Goal: Use online tool/utility: Utilize a website feature to perform a specific function

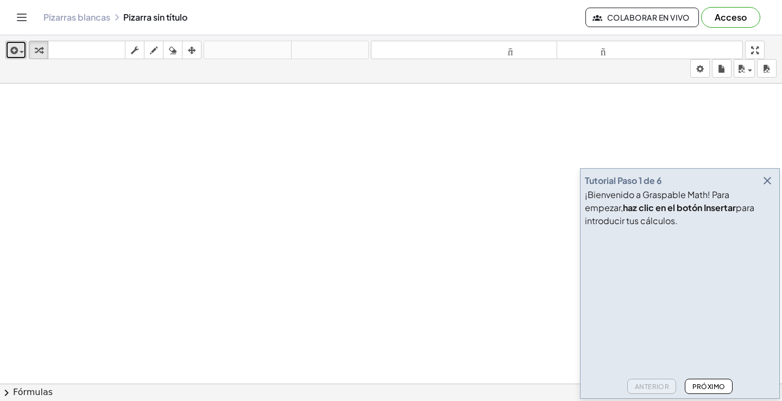
click at [23, 45] on div "button" at bounding box center [16, 49] width 16 height 13
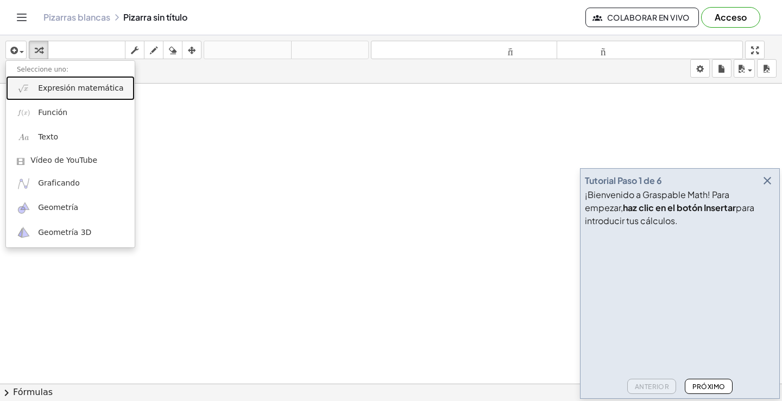
click at [64, 87] on font "Expresión matemática" at bounding box center [80, 88] width 85 height 9
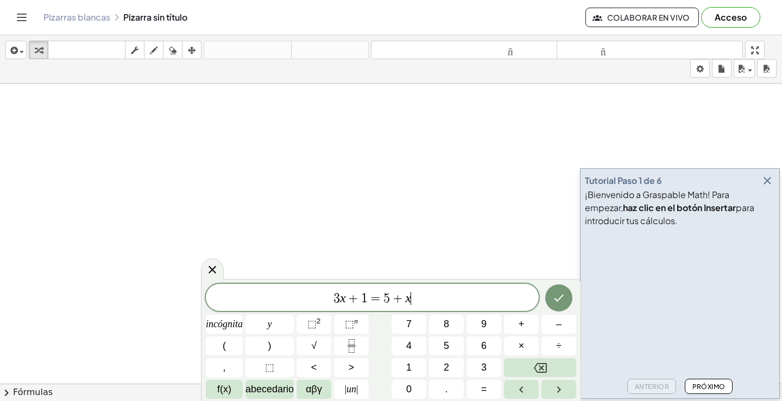
click at [770, 177] on icon "button" at bounding box center [767, 180] width 13 height 13
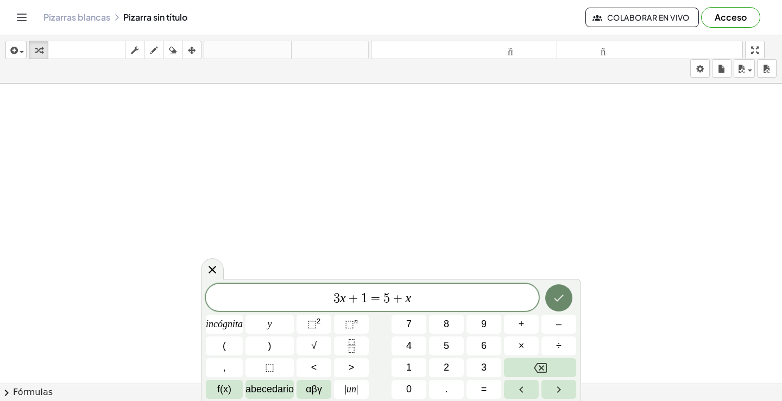
click at [561, 297] on icon "Hecho" at bounding box center [559, 298] width 10 height 7
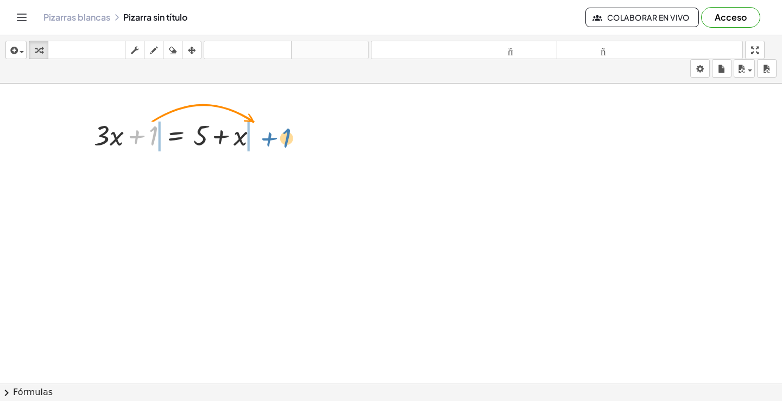
drag, startPoint x: 153, startPoint y: 136, endPoint x: 286, endPoint y: 139, distance: 133.1
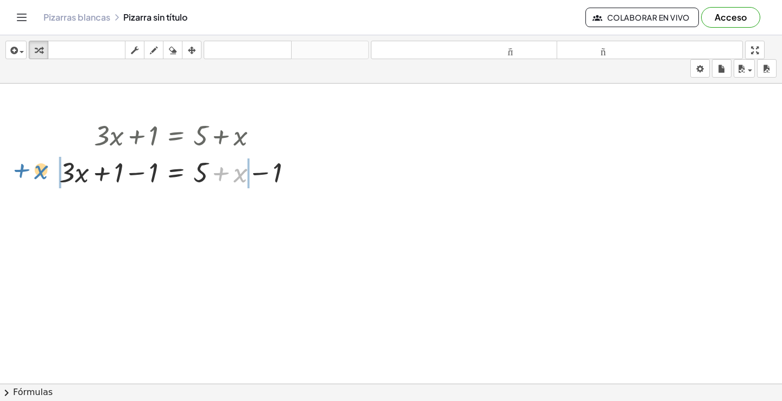
drag, startPoint x: 242, startPoint y: 173, endPoint x: 42, endPoint y: 170, distance: 199.4
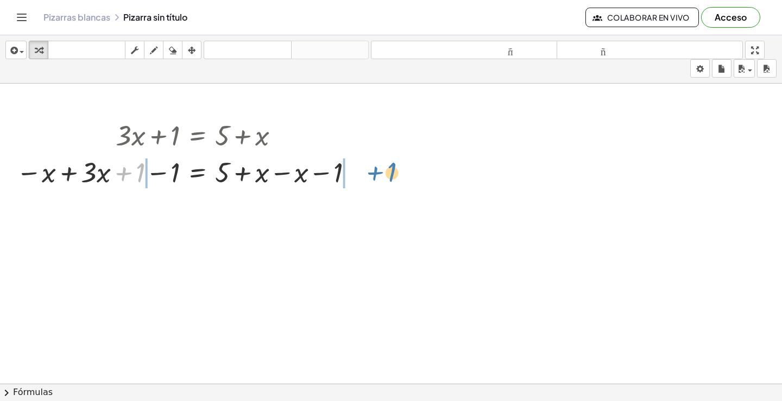
drag, startPoint x: 126, startPoint y: 173, endPoint x: 375, endPoint y: 175, distance: 248.8
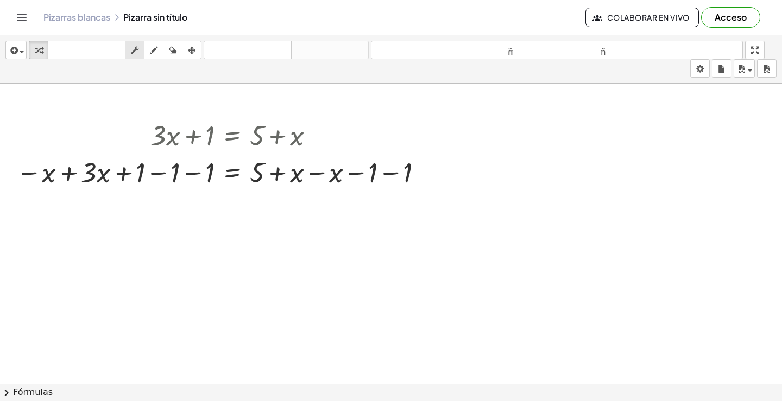
click at [142, 54] on div "button" at bounding box center [135, 49] width 14 height 13
click at [24, 51] on span "button" at bounding box center [22, 52] width 4 height 2
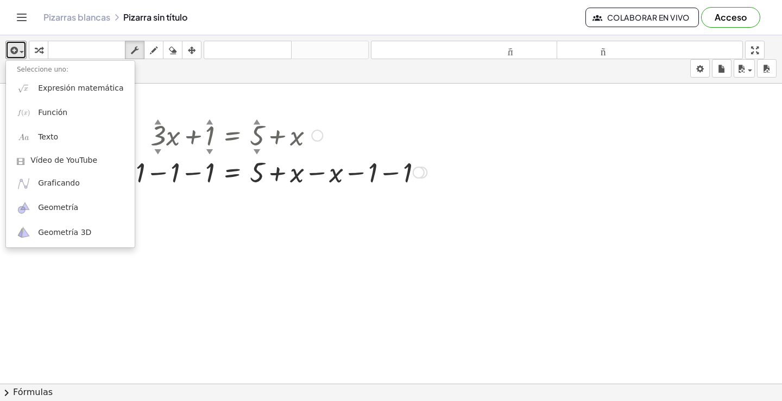
click at [132, 190] on div at bounding box center [221, 171] width 421 height 37
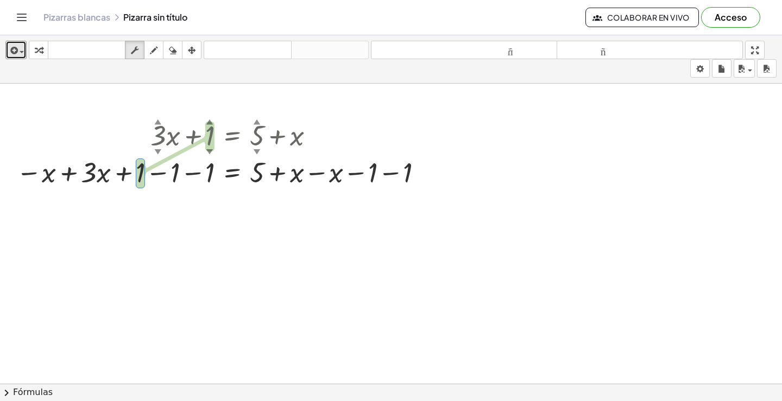
drag, startPoint x: 119, startPoint y: 179, endPoint x: 173, endPoint y: 177, distance: 53.8
click at [173, 177] on div at bounding box center [221, 171] width 421 height 37
click at [156, 185] on div at bounding box center [221, 171] width 421 height 37
click at [143, 178] on div at bounding box center [221, 171] width 421 height 37
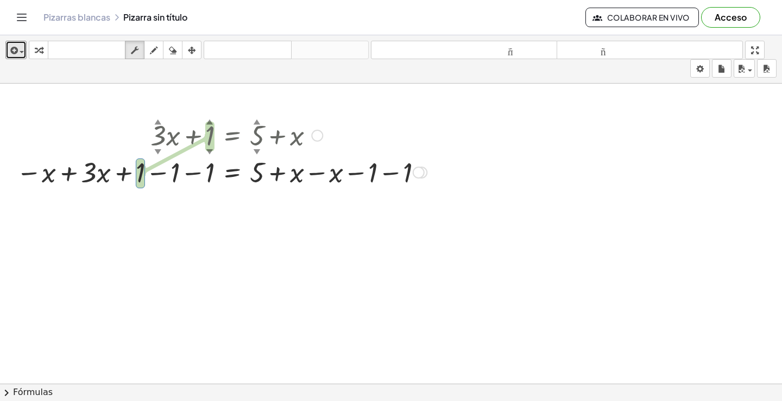
click at [177, 177] on div at bounding box center [221, 171] width 421 height 37
click at [257, 120] on font "▲" at bounding box center [257, 121] width 7 height 8
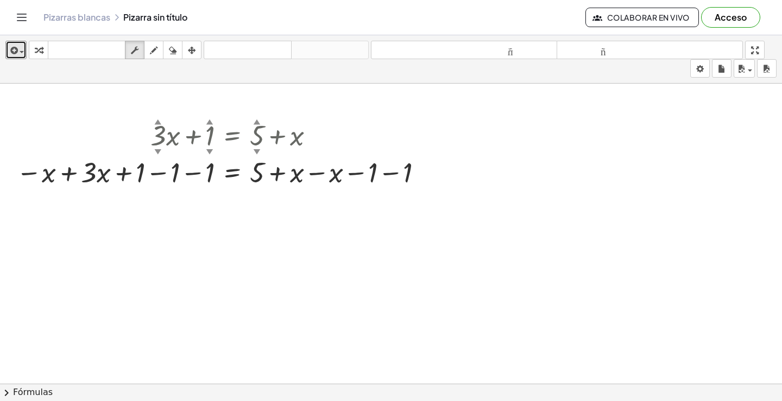
click at [180, 50] on div "button" at bounding box center [173, 49] width 14 height 13
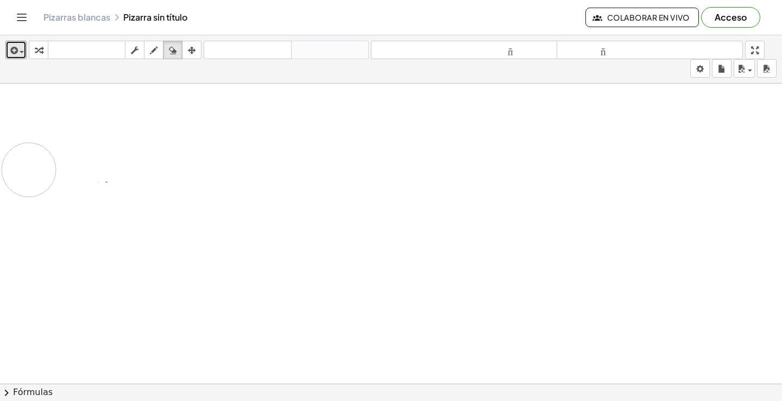
drag, startPoint x: 161, startPoint y: 130, endPoint x: 87, endPoint y: 161, distance: 79.6
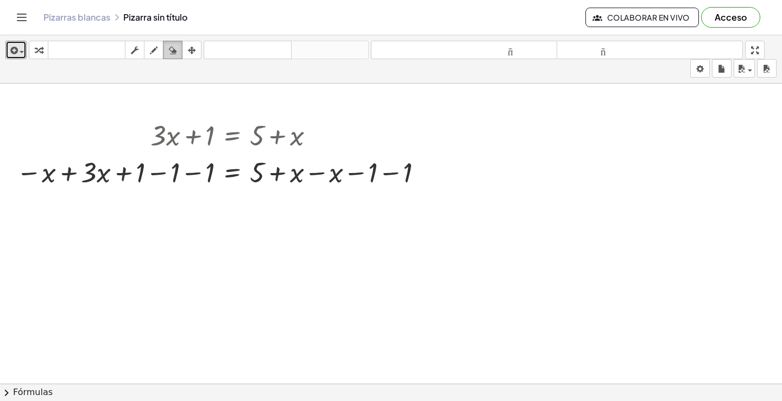
click at [175, 45] on icon "button" at bounding box center [173, 50] width 8 height 13
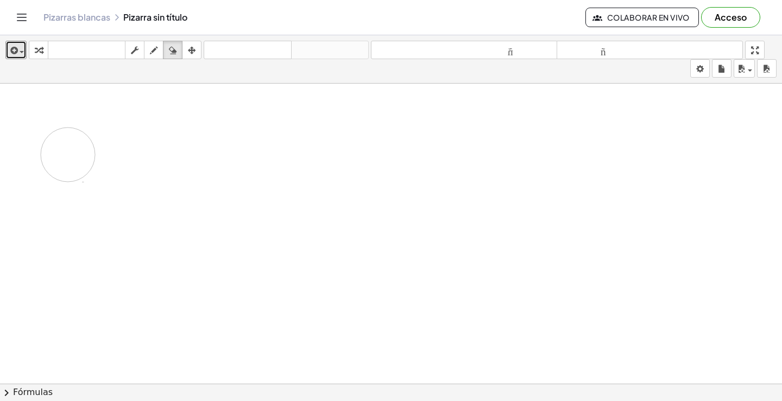
drag, startPoint x: 152, startPoint y: 126, endPoint x: 68, endPoint y: 155, distance: 89.0
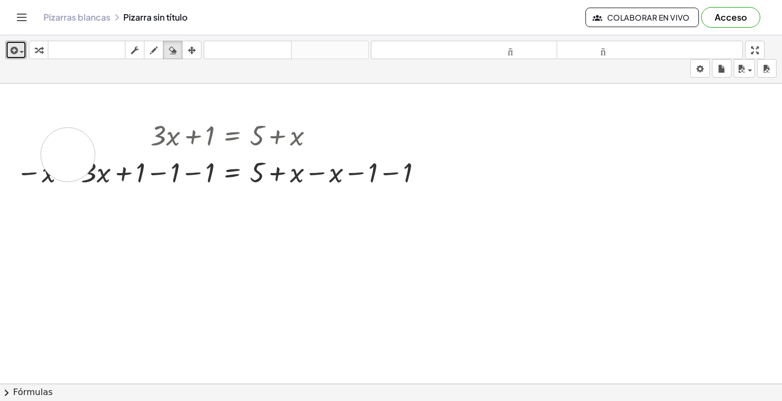
drag, startPoint x: 169, startPoint y: 138, endPoint x: 362, endPoint y: 144, distance: 193.5
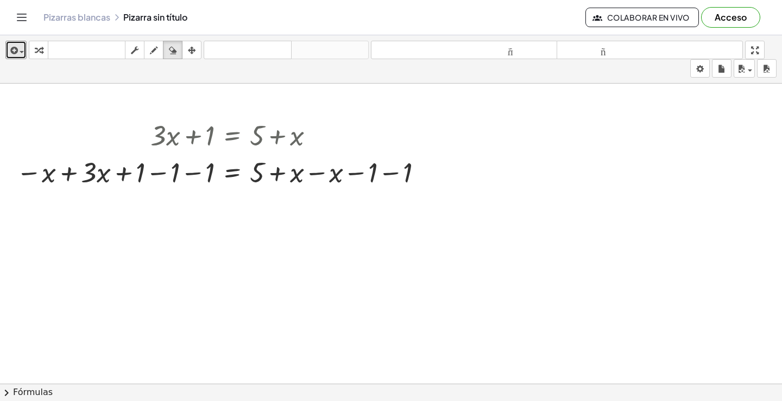
click at [151, 50] on icon "button" at bounding box center [154, 50] width 8 height 13
click at [42, 54] on icon "button" at bounding box center [39, 50] width 8 height 13
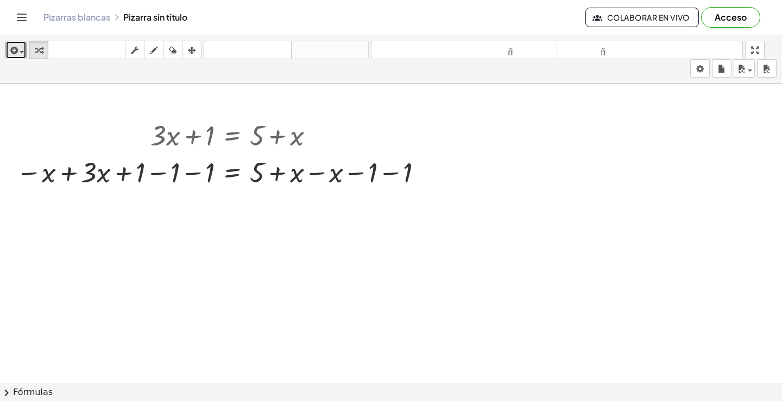
click at [20, 54] on span "button" at bounding box center [19, 52] width 2 height 8
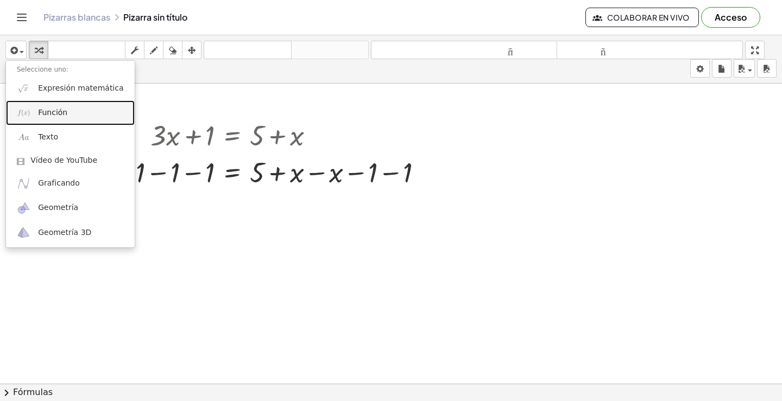
click at [47, 111] on font "Función" at bounding box center [52, 112] width 29 height 9
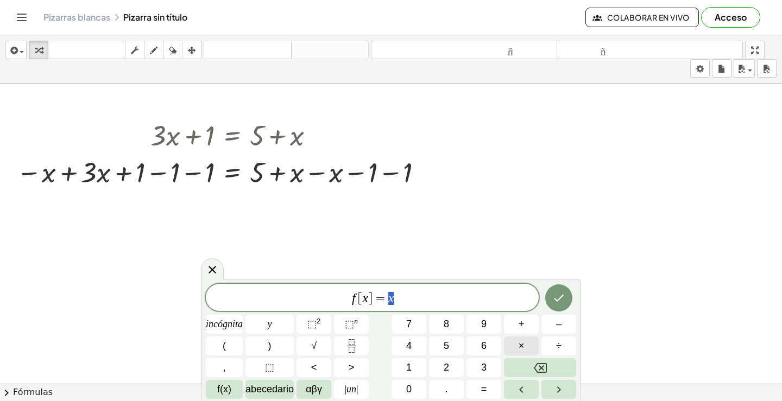
click at [519, 350] on font "×" at bounding box center [522, 346] width 6 height 11
click at [541, 363] on icon "Retroceso" at bounding box center [540, 368] width 13 height 10
click at [320, 327] on span "⬚ 2" at bounding box center [314, 324] width 14 height 15
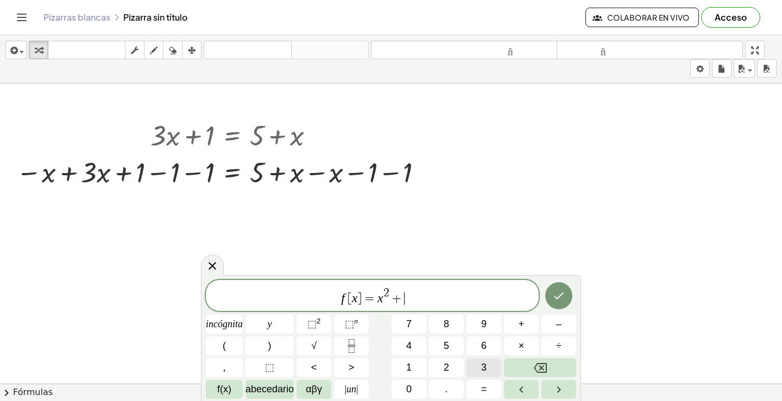
click at [476, 361] on button "3" at bounding box center [484, 367] width 35 height 19
click at [564, 301] on icon "Hecho" at bounding box center [558, 295] width 13 height 13
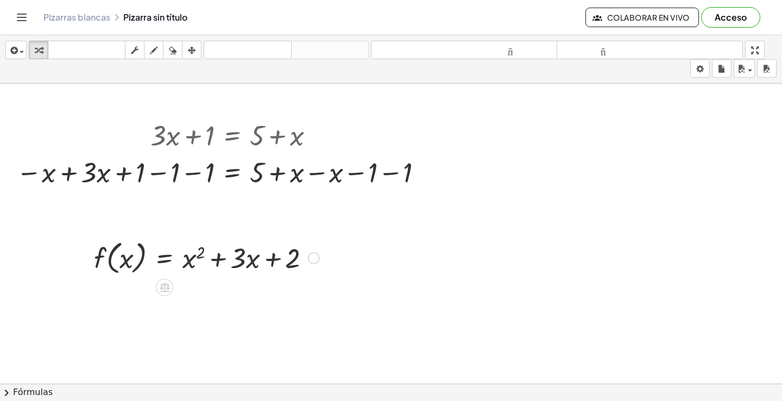
click at [234, 259] on div at bounding box center [207, 257] width 236 height 41
click at [120, 255] on div at bounding box center [207, 257] width 236 height 41
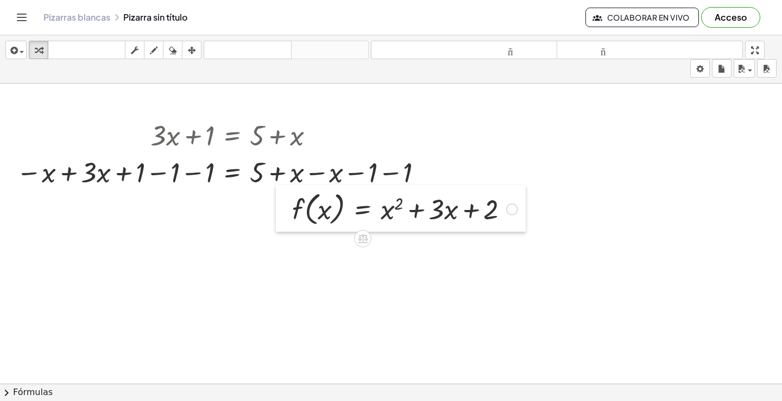
drag, startPoint x: 85, startPoint y: 236, endPoint x: 375, endPoint y: 216, distance: 290.7
click at [292, 195] on div at bounding box center [284, 208] width 16 height 47
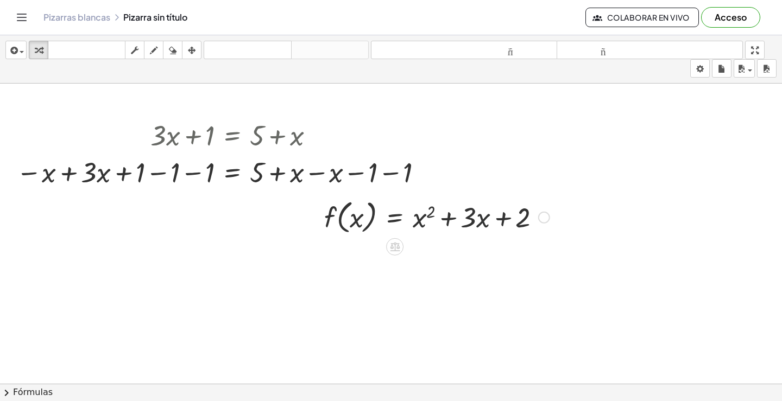
click at [486, 216] on div at bounding box center [437, 216] width 236 height 41
click at [350, 228] on div at bounding box center [437, 216] width 236 height 41
drag, startPoint x: 350, startPoint y: 216, endPoint x: 645, endPoint y: 205, distance: 295.1
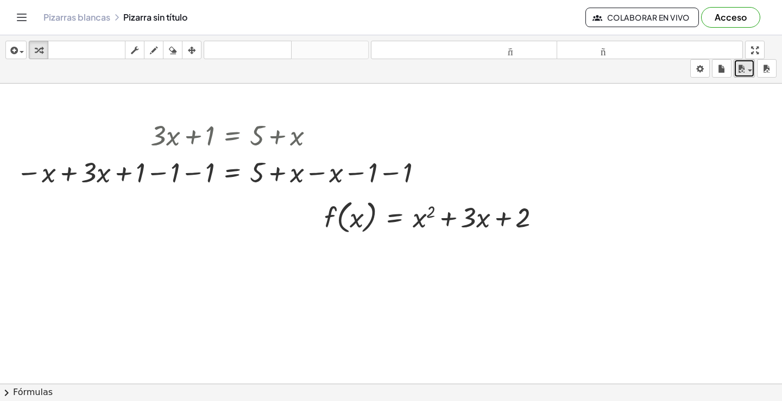
click at [748, 66] on div "button" at bounding box center [745, 68] width 16 height 13
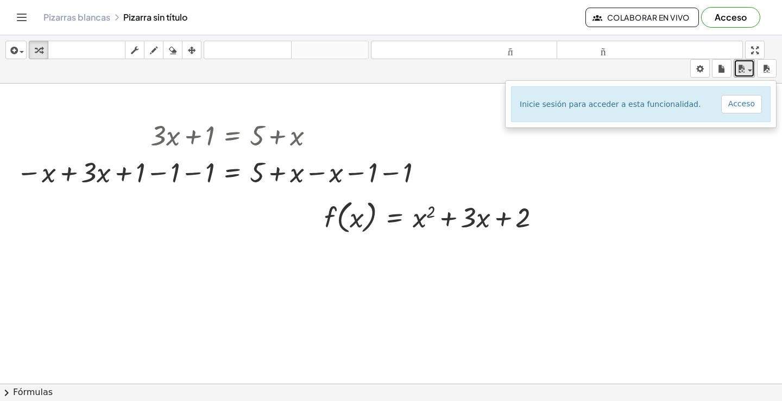
drag, startPoint x: 763, startPoint y: 53, endPoint x: 763, endPoint y: 118, distance: 65.7
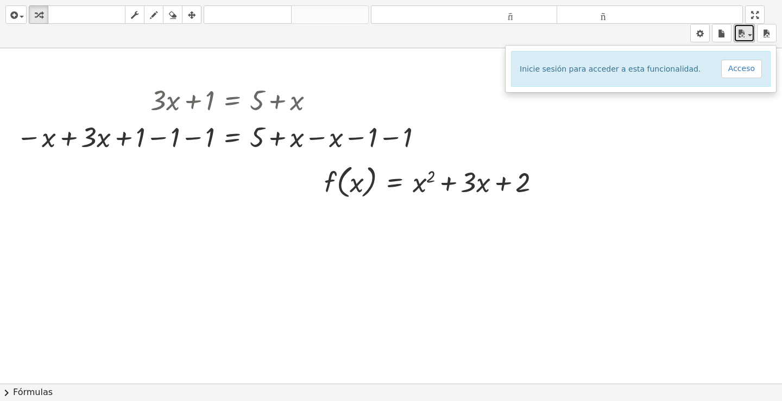
click at [763, 118] on div "insertar Seleccione uno: Expresión matemática Función Texto Vídeo de YouTube Gr…" at bounding box center [391, 200] width 782 height 401
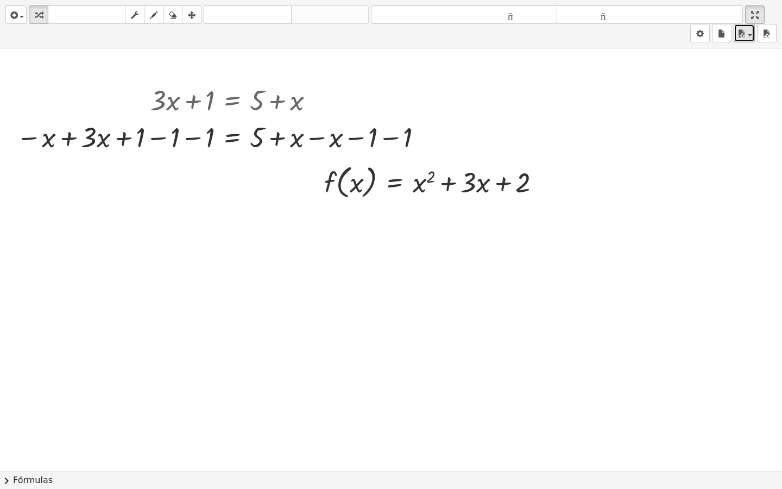
click at [728, 118] on div at bounding box center [391, 471] width 782 height 846
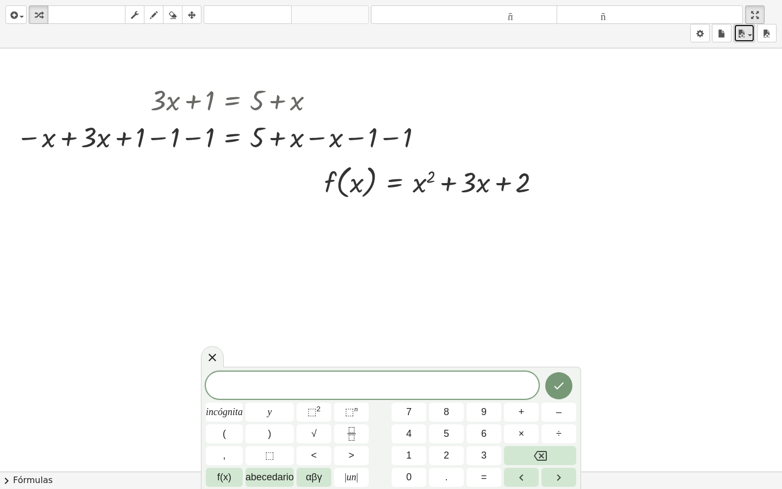
click at [750, 33] on div "button" at bounding box center [745, 33] width 16 height 13
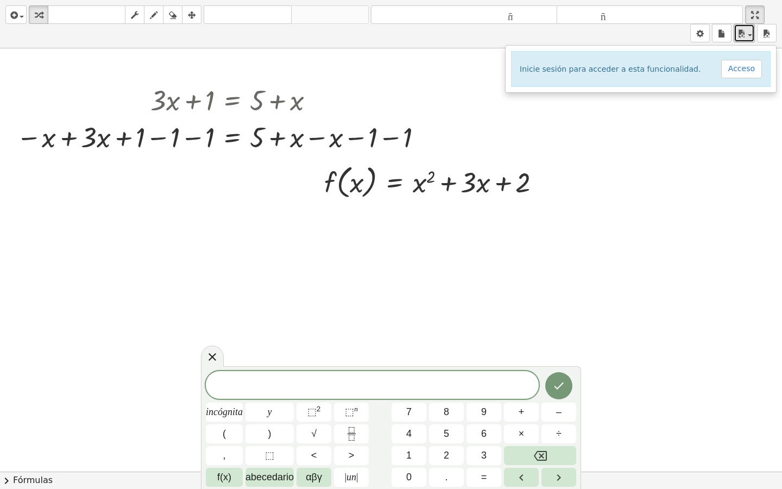
drag, startPoint x: 688, startPoint y: 136, endPoint x: 694, endPoint y: 129, distance: 9.7
click at [688, 136] on div at bounding box center [391, 471] width 782 height 846
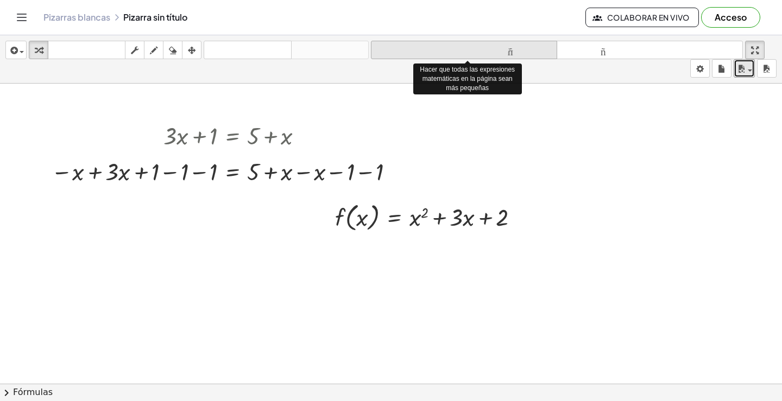
click at [518, 52] on font "tamaño_del_formato" at bounding box center [464, 50] width 181 height 10
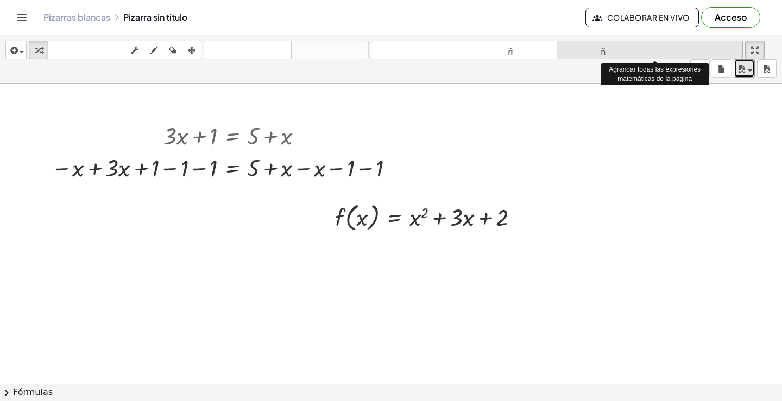
click at [605, 52] on font "tamaño_del_formato" at bounding box center [649, 50] width 181 height 10
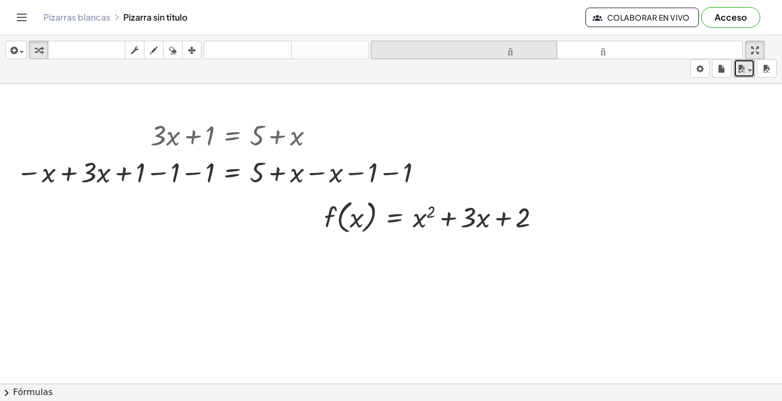
click at [517, 52] on font "tamaño_del_formato" at bounding box center [464, 50] width 181 height 10
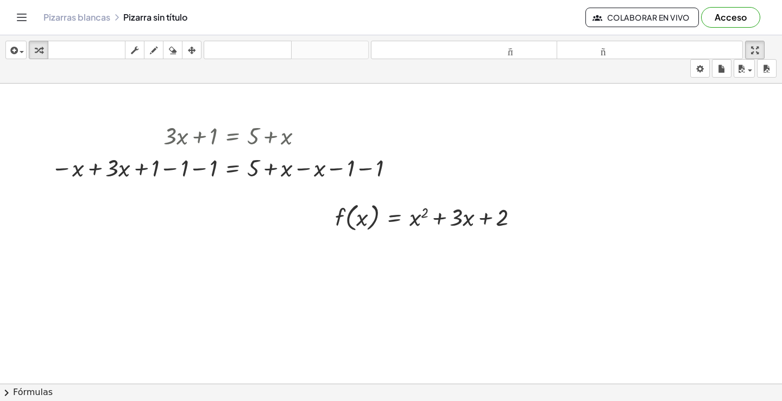
click at [16, 21] on icon "Cambiar navegación" at bounding box center [21, 17] width 13 height 13
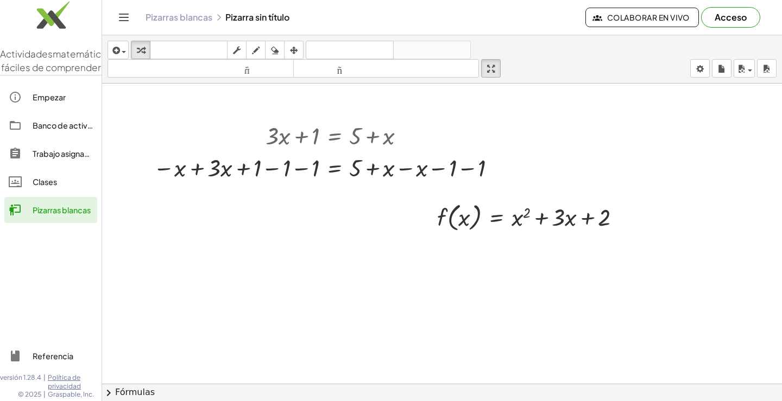
click at [53, 187] on font "Clases" at bounding box center [45, 182] width 24 height 10
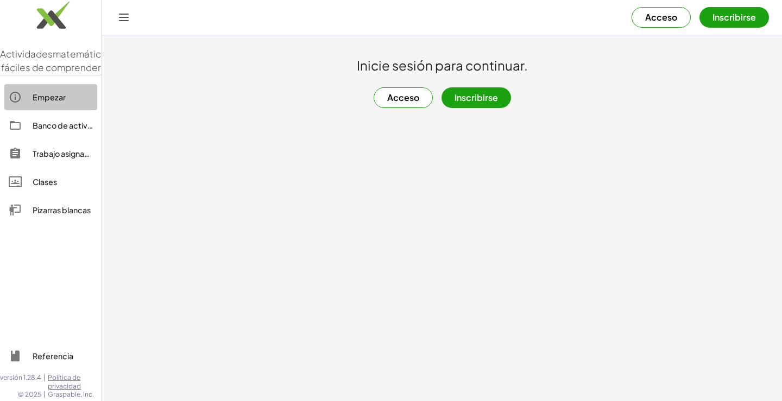
click at [51, 102] on font "Empezar" at bounding box center [49, 97] width 33 height 10
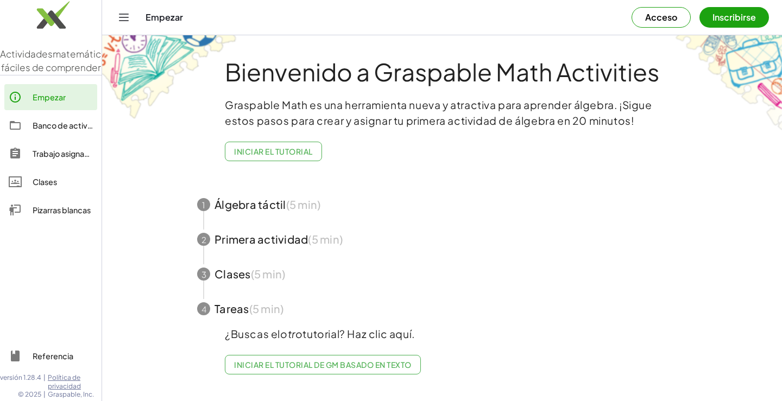
click at [745, 20] on font "Inscribirse" at bounding box center [734, 16] width 43 height 11
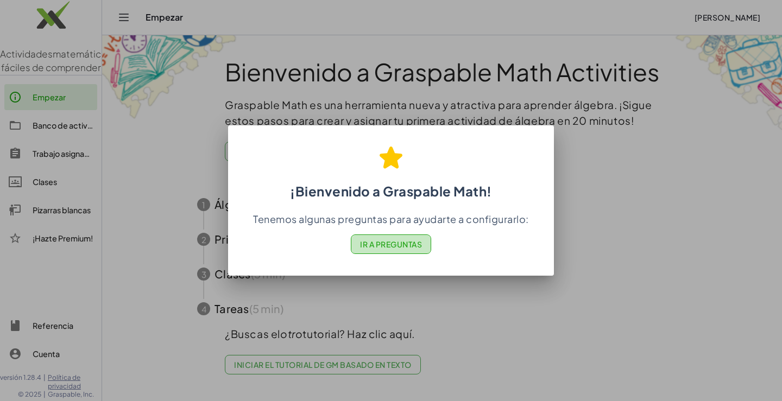
click at [398, 244] on font "Ir a Preguntas" at bounding box center [391, 245] width 62 height 10
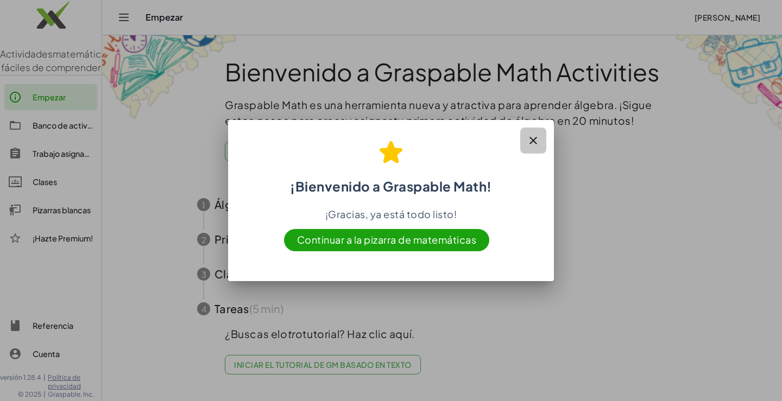
click at [531, 137] on icon "button" at bounding box center [533, 140] width 13 height 13
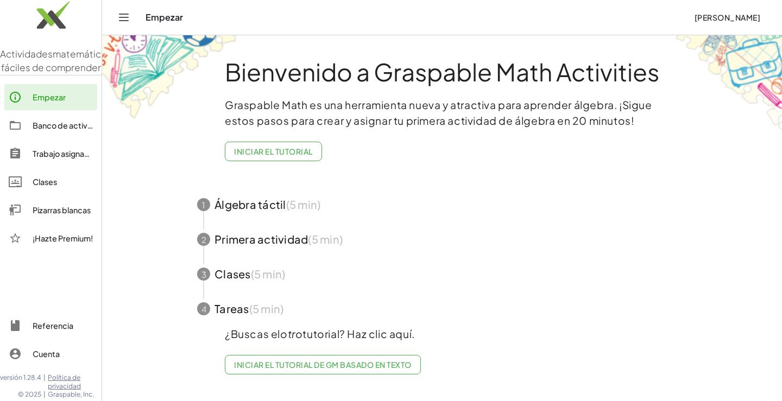
click at [263, 205] on span "button" at bounding box center [442, 204] width 516 height 35
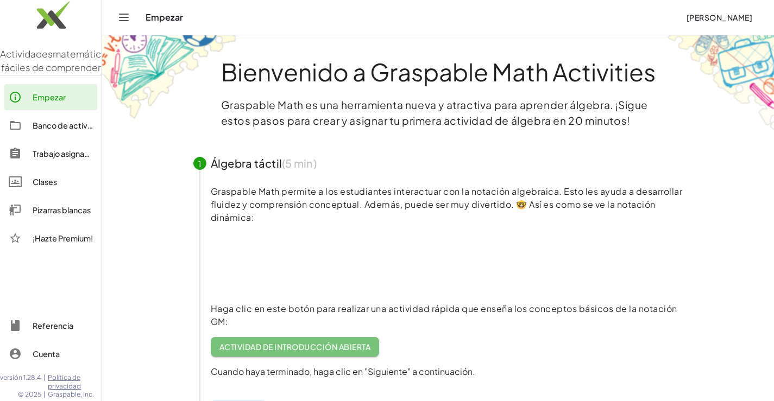
click at [322, 344] on font "Actividad de introducción abierta" at bounding box center [294, 347] width 151 height 10
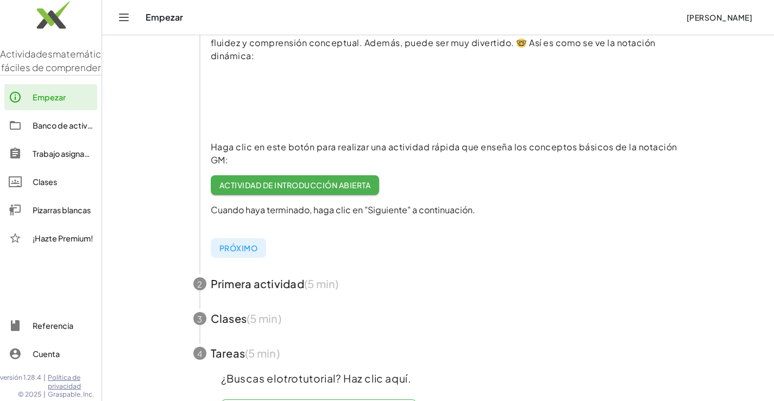
scroll to position [163, 0]
click at [274, 284] on span "button" at bounding box center [438, 283] width 516 height 35
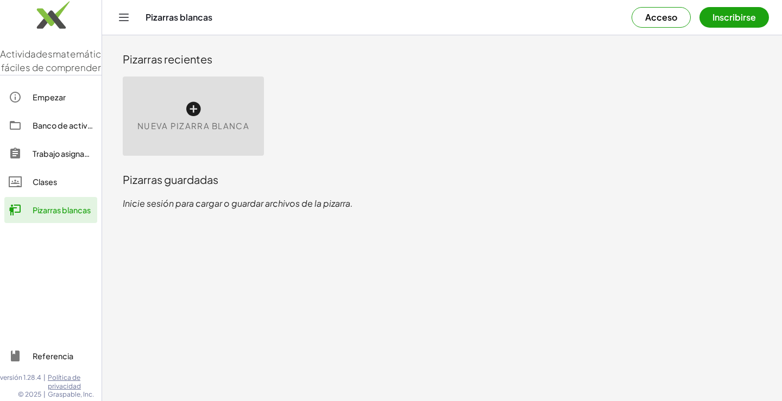
click at [193, 109] on icon at bounding box center [193, 108] width 17 height 17
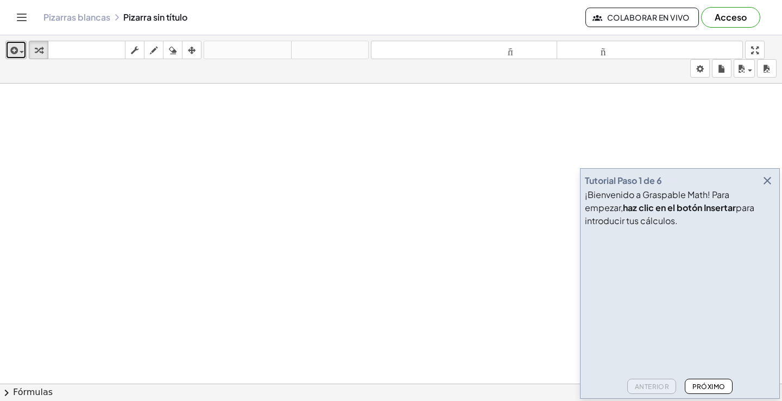
click at [22, 55] on div "button" at bounding box center [16, 49] width 16 height 13
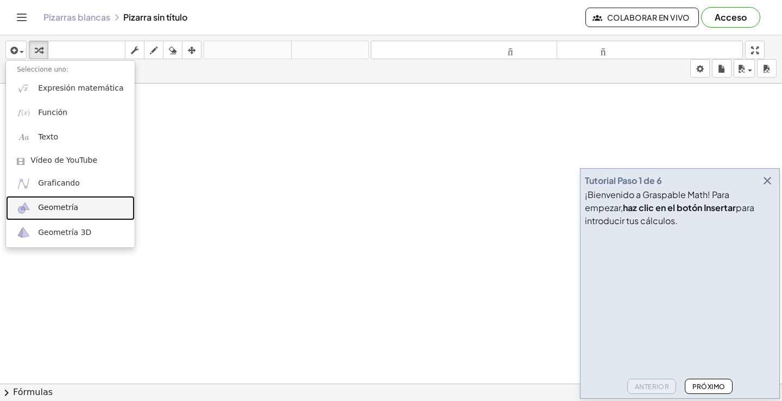
click at [70, 218] on link "Geometría" at bounding box center [70, 208] width 129 height 24
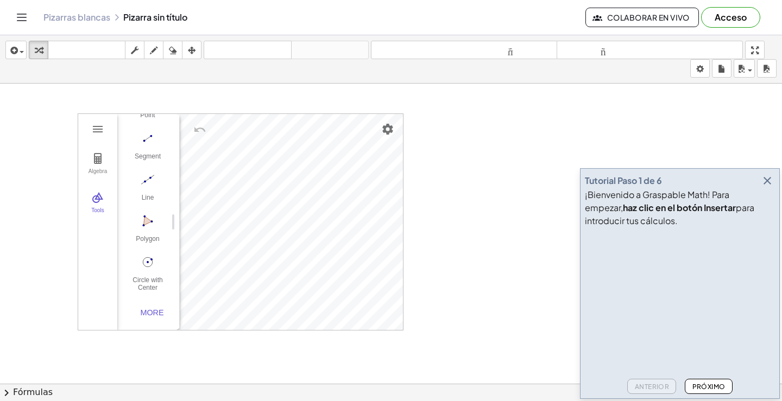
scroll to position [112, 0]
click at [148, 259] on img "Circle with Center through Point. Select center point, then point on circle" at bounding box center [147, 262] width 43 height 17
click at [199, 129] on img "Undo" at bounding box center [199, 129] width 13 height 13
click at [147, 260] on img "Circle with Center through Point. Select center point, then point on circle" at bounding box center [147, 262] width 43 height 17
click at [766, 178] on icon "button" at bounding box center [767, 180] width 13 height 13
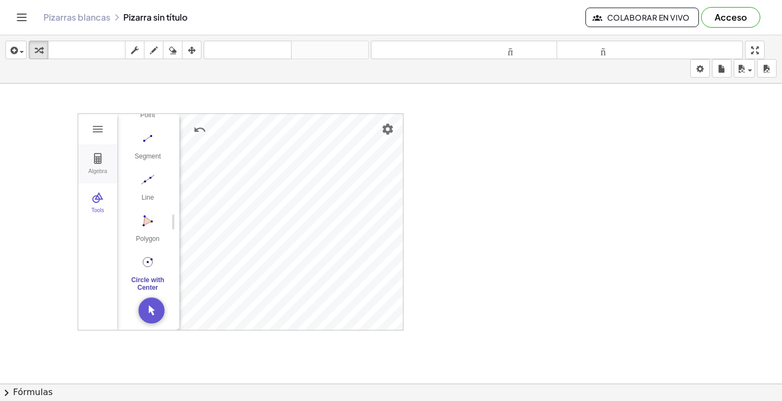
click at [98, 156] on img "Geometry" at bounding box center [97, 158] width 13 height 13
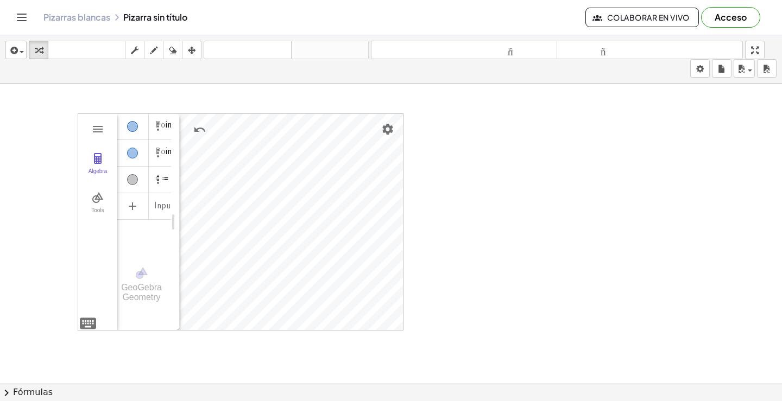
click at [166, 205] on div "Algebra" at bounding box center [168, 206] width 7 height 26
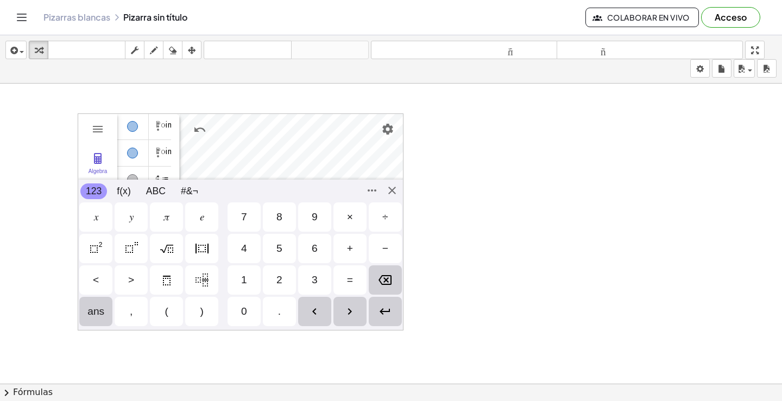
scroll to position [6, 0]
click at [171, 221] on div "𝜋" at bounding box center [166, 217] width 33 height 29
click at [478, 140] on div at bounding box center [391, 392] width 782 height 616
click at [387, 279] on img "Backspace" at bounding box center [385, 280] width 13 height 13
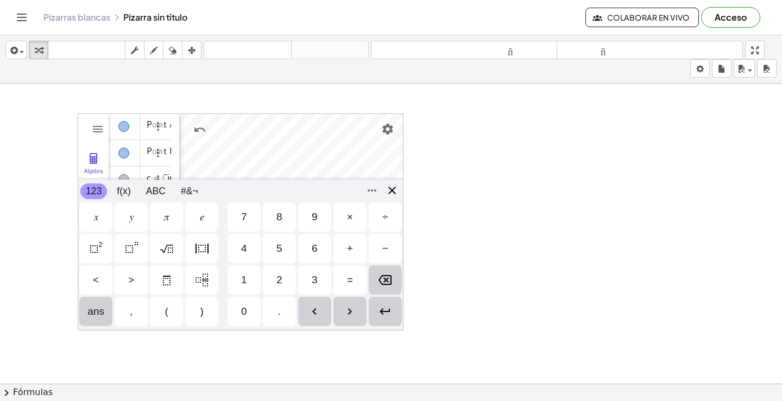
click at [393, 194] on div "Algebra Tools Point A Point B c = Circle through B with center A GeoGebra Geome…" at bounding box center [241, 222] width 326 height 217
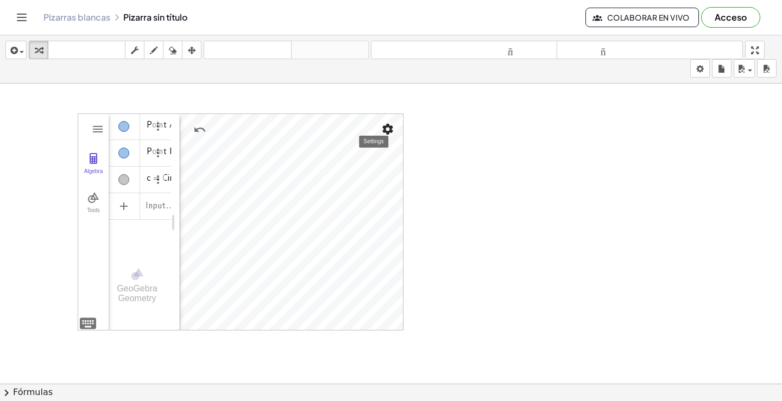
click at [392, 129] on img "Settings" at bounding box center [387, 129] width 13 height 13
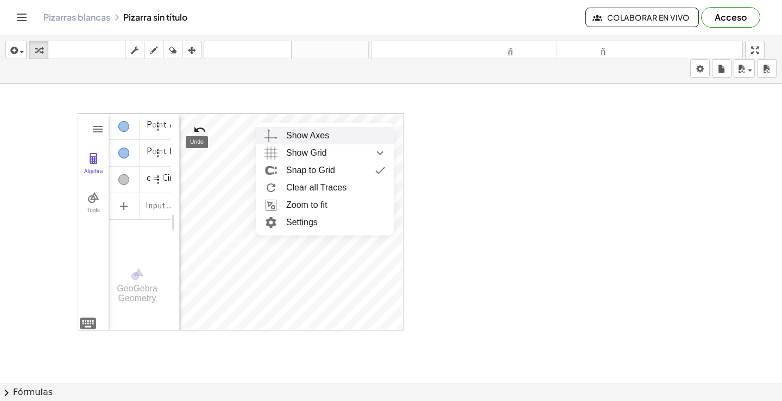
click at [200, 127] on img "Undo" at bounding box center [199, 129] width 13 height 13
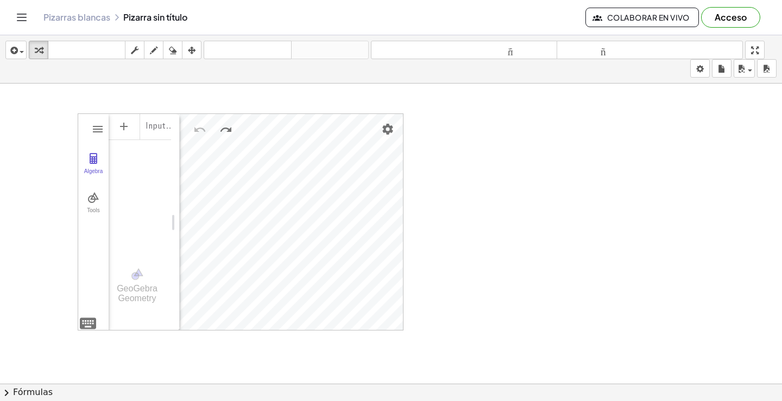
click at [48, 122] on div at bounding box center [391, 392] width 782 height 616
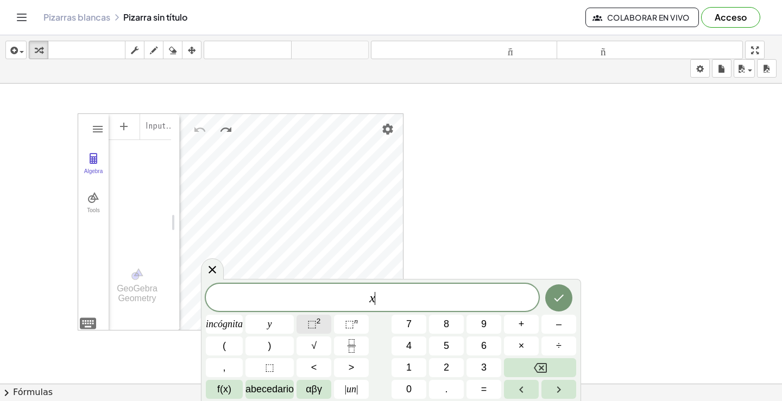
click at [317, 322] on font "⬚" at bounding box center [311, 324] width 9 height 11
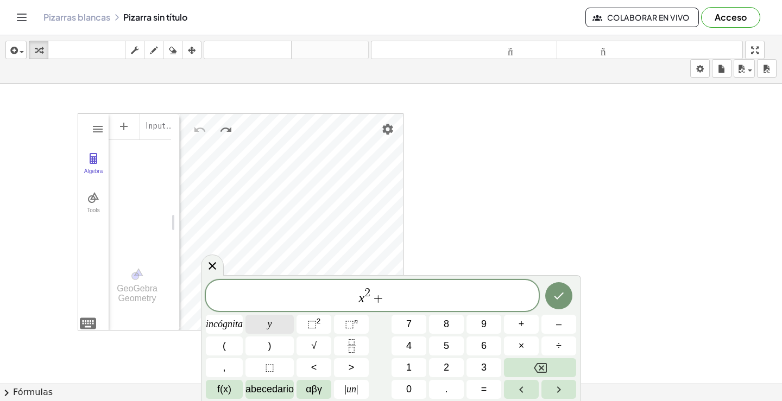
click at [275, 320] on button "y" at bounding box center [270, 324] width 48 height 19
click at [325, 331] on button "⬚ 2" at bounding box center [314, 324] width 35 height 19
click at [559, 295] on icon "Hecho" at bounding box center [558, 295] width 13 height 13
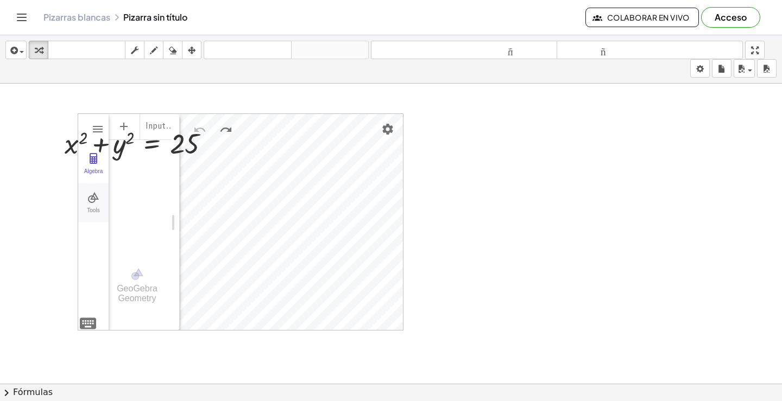
click at [93, 200] on img "Geometry" at bounding box center [93, 197] width 13 height 13
click at [73, 140] on div at bounding box center [141, 142] width 165 height 37
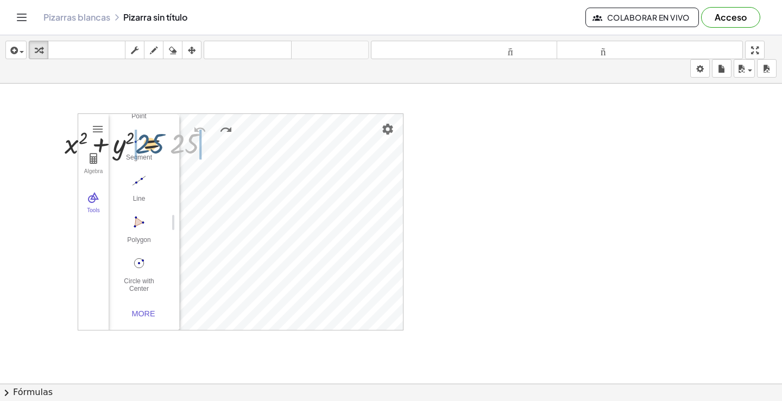
drag, startPoint x: 192, startPoint y: 147, endPoint x: 152, endPoint y: 146, distance: 40.2
click at [153, 147] on div at bounding box center [141, 142] width 165 height 37
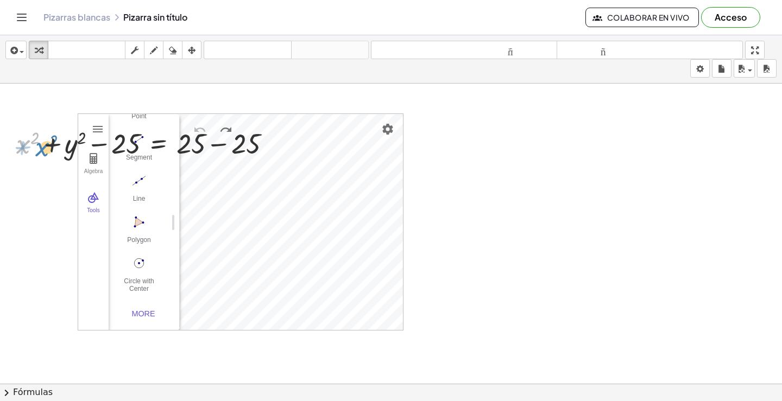
drag, startPoint x: 21, startPoint y: 147, endPoint x: 37, endPoint y: 153, distance: 17.2
click at [37, 153] on div at bounding box center [148, 142] width 274 height 37
click at [387, 136] on button "Settings" at bounding box center [388, 129] width 20 height 20
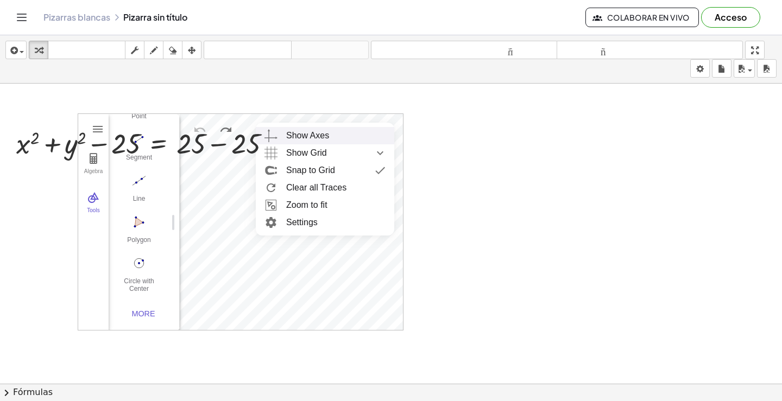
click at [330, 135] on div "Show Axes" at bounding box center [335, 135] width 99 height 17
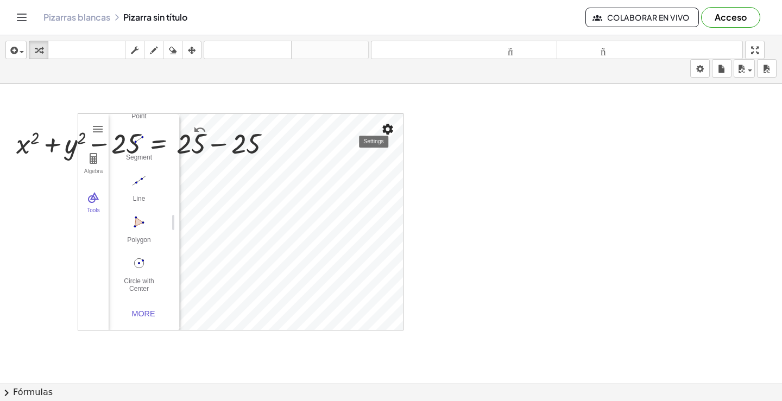
click at [393, 131] on img "Settings" at bounding box center [387, 129] width 13 height 13
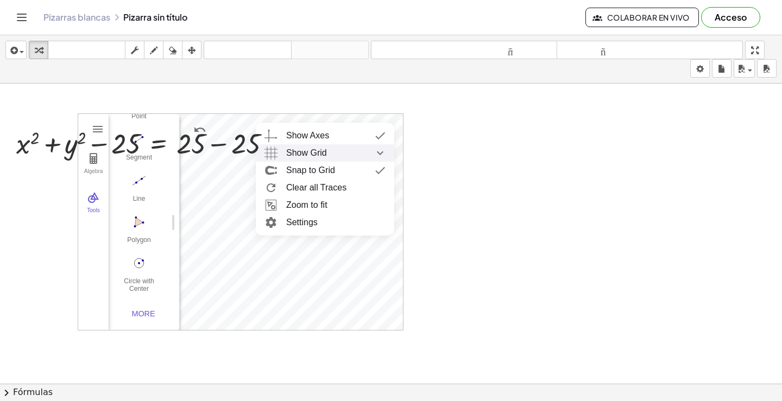
click at [335, 160] on div "Show Grid" at bounding box center [335, 152] width 99 height 17
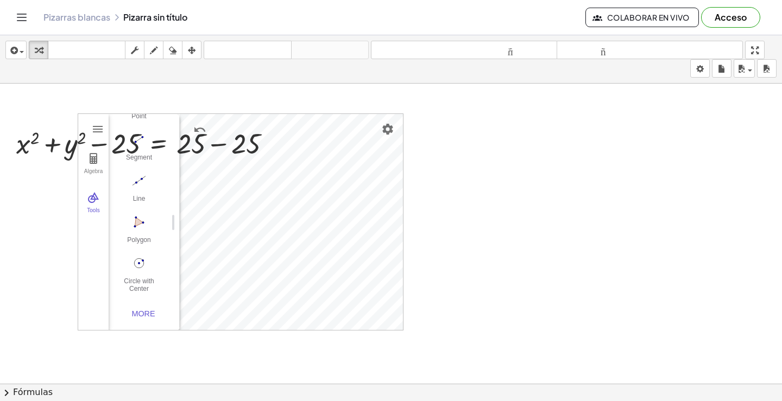
click at [495, 202] on div at bounding box center [391, 392] width 782 height 616
click at [451, 340] on div "Algebra Tools Input… GeoGebra Geometry Basic Tools Move Point Segment Line Poly…" at bounding box center [391, 392] width 782 height 616
click at [196, 53] on icon "button" at bounding box center [192, 50] width 8 height 13
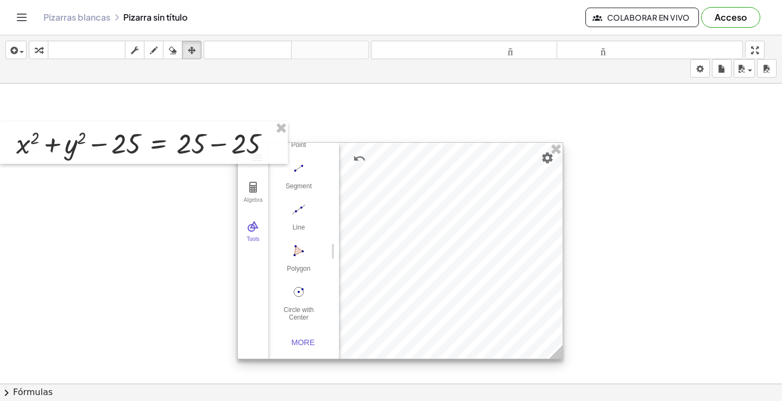
drag, startPoint x: 402, startPoint y: 211, endPoint x: 562, endPoint y: 240, distance: 162.3
click at [562, 240] on div at bounding box center [400, 251] width 325 height 216
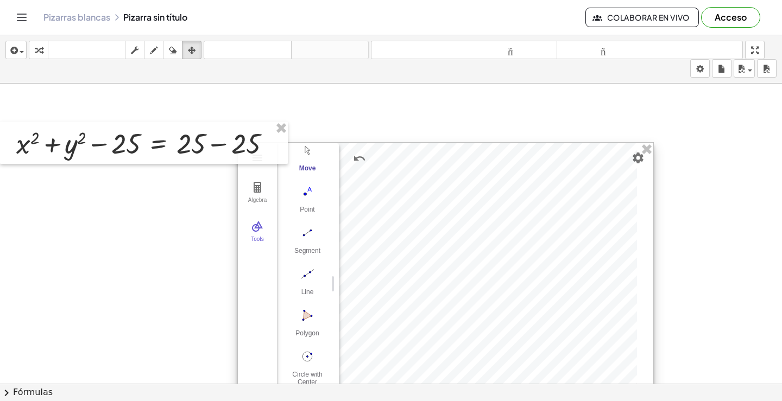
scroll to position [36, 0]
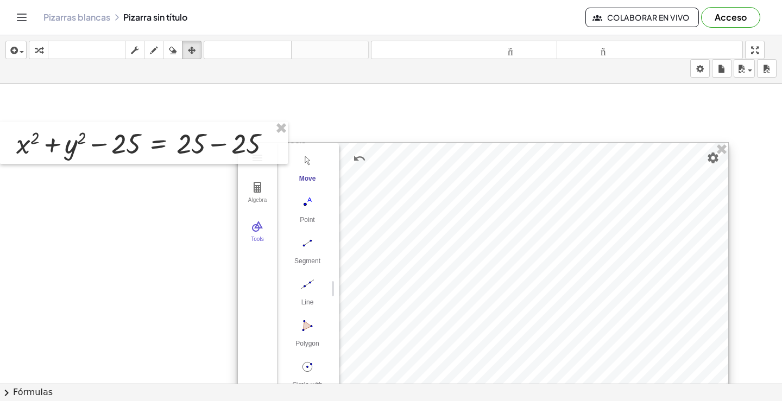
drag, startPoint x: 556, startPoint y: 347, endPoint x: 684, endPoint y: 355, distance: 128.4
click at [721, 401] on html "Actividades matemáticas fáciles de comprender Empezar Banco de actividades Trab…" at bounding box center [391, 200] width 782 height 401
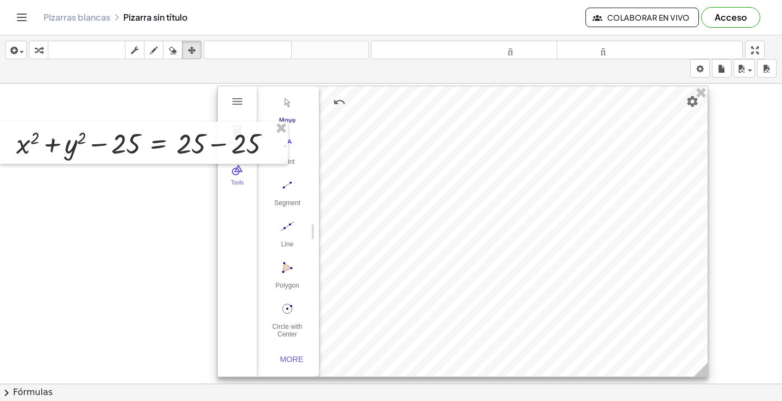
drag, startPoint x: 628, startPoint y: 297, endPoint x: 608, endPoint y: 240, distance: 60.0
click at [608, 240] on div at bounding box center [463, 231] width 490 height 291
click at [240, 110] on button "Geometry" at bounding box center [238, 102] width 20 height 20
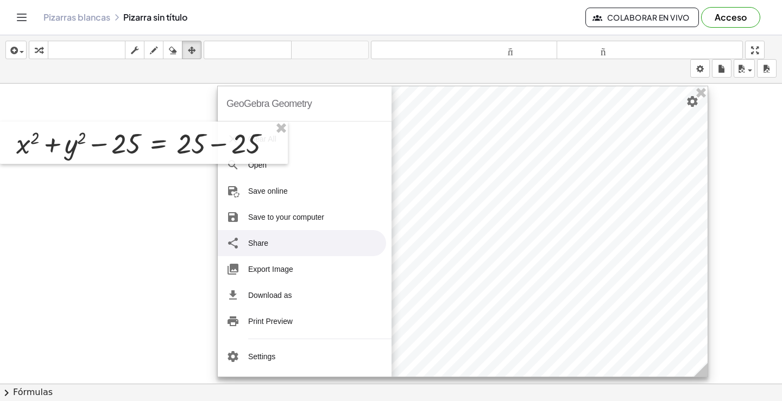
click at [282, 246] on li "Share" at bounding box center [302, 243] width 168 height 26
